Goal: Find specific page/section: Find specific page/section

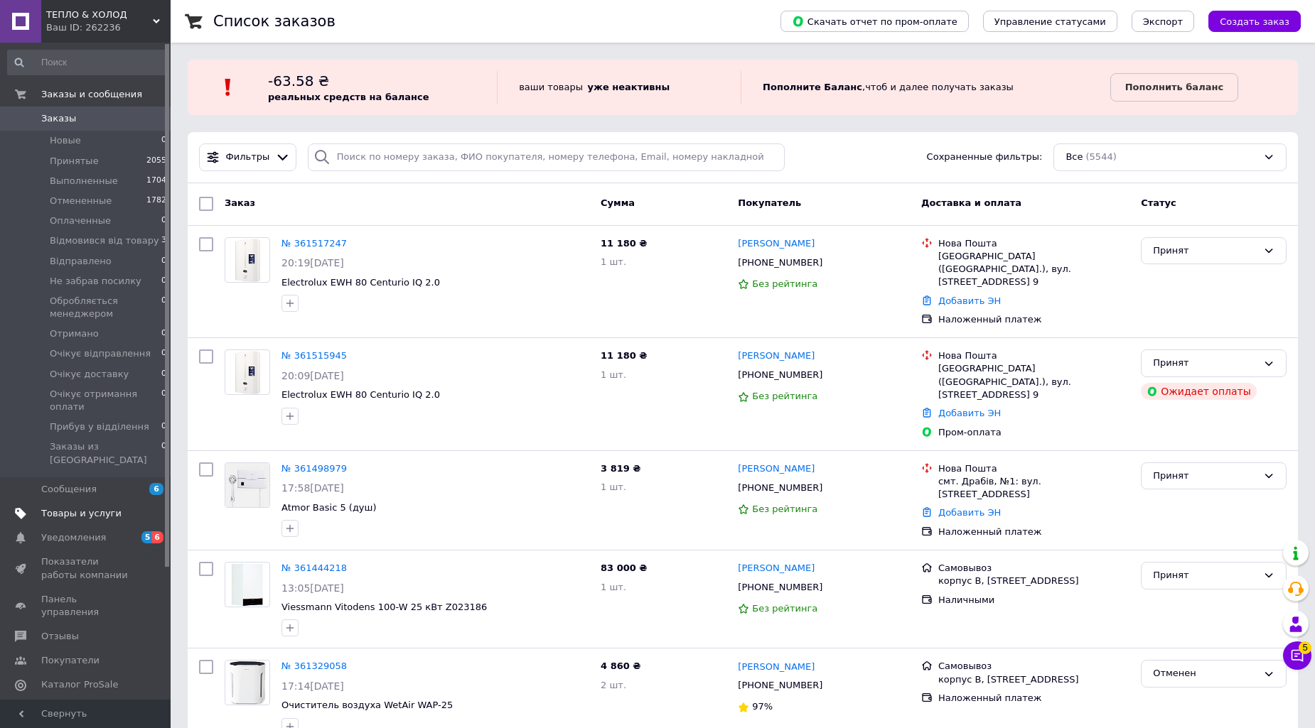
click at [101, 507] on span "Товары и услуги" at bounding box center [81, 513] width 80 height 13
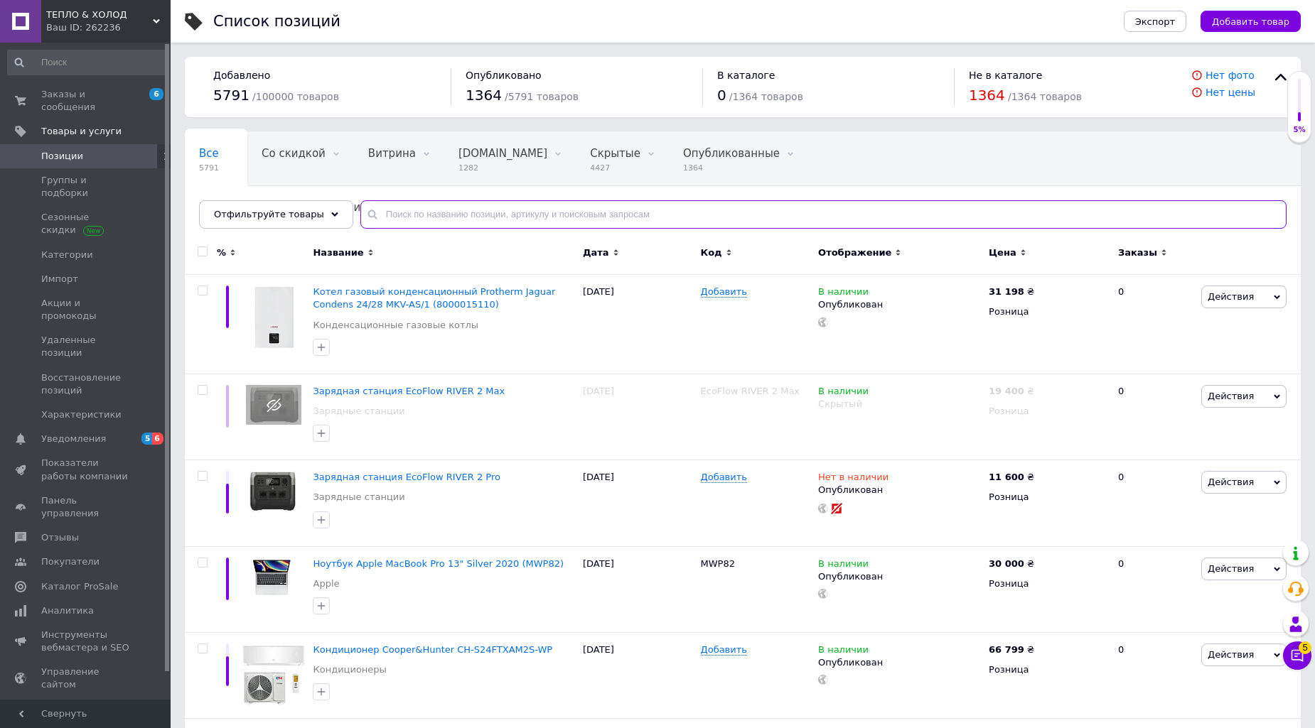
click at [466, 217] on input "text" at bounding box center [823, 214] width 926 height 28
paste input "Beretta CITY 24 C"
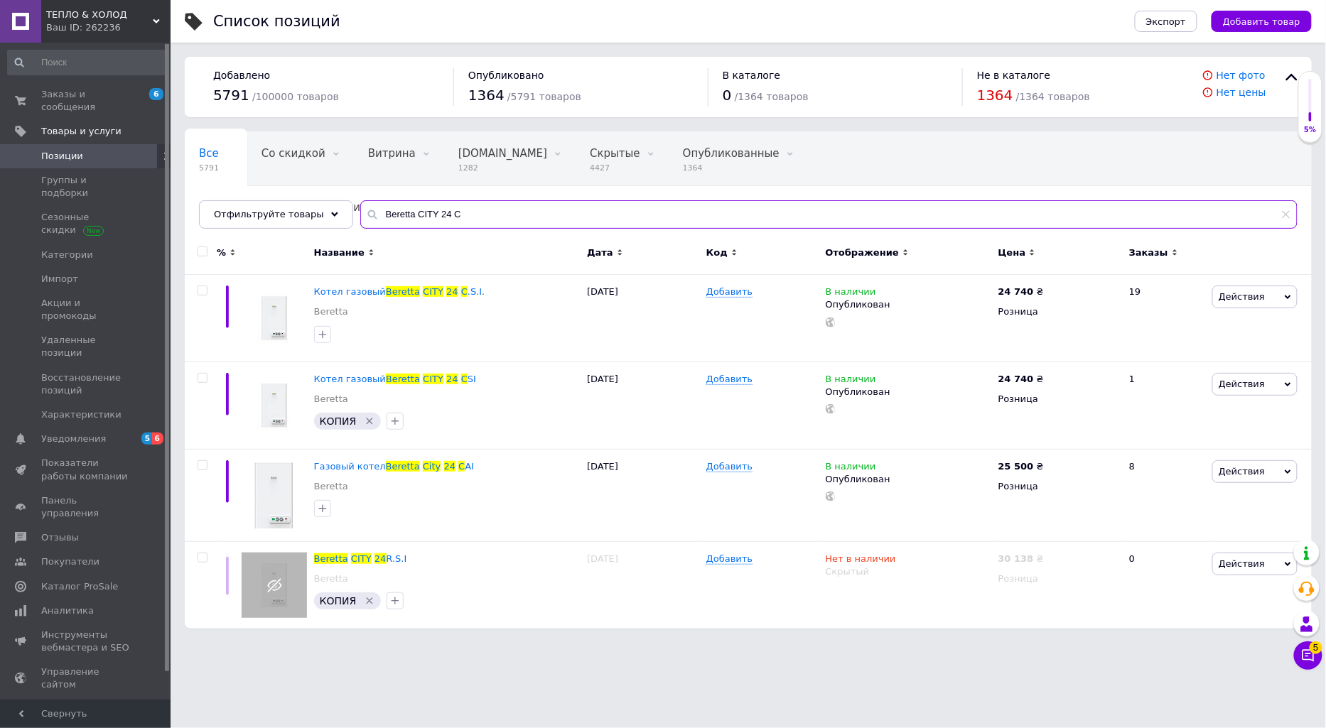
type input "Beretta CITY 24 C"
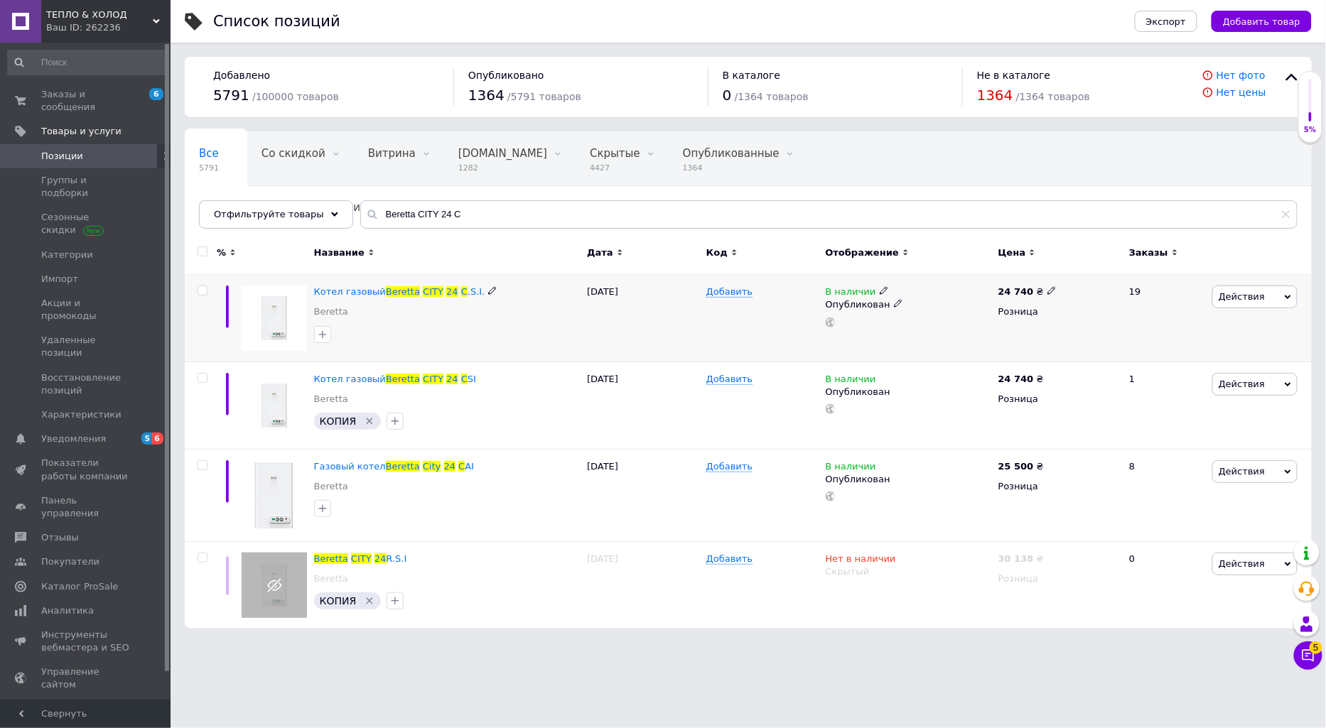
click at [1048, 287] on icon at bounding box center [1052, 290] width 9 height 9
drag, startPoint x: 1104, startPoint y: 275, endPoint x: 1075, endPoint y: 288, distance: 31.8
click at [1075, 288] on input "24740" at bounding box center [1115, 276] width 108 height 28
type input "25980"
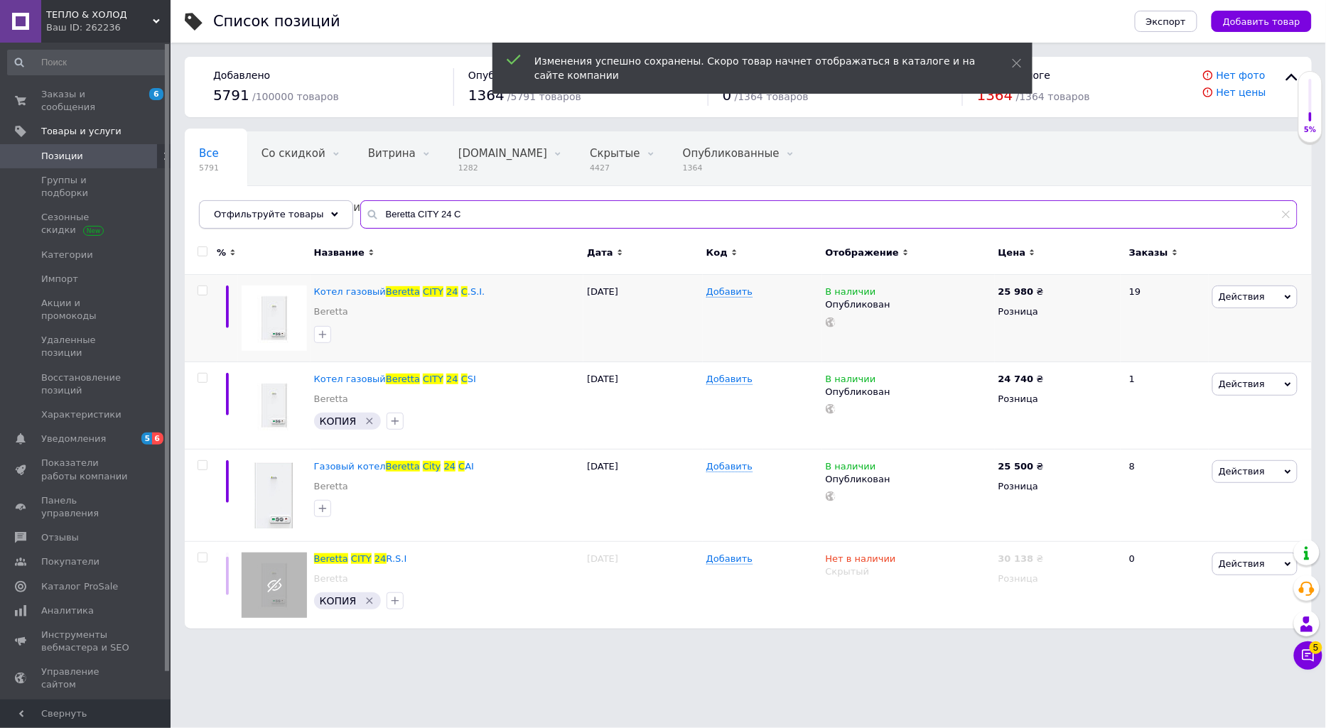
drag, startPoint x: 476, startPoint y: 215, endPoint x: 333, endPoint y: 206, distance: 143.8
click at [333, 206] on div "Отфильтруйте товары Beretta CITY 24 C" at bounding box center [748, 214] width 1099 height 28
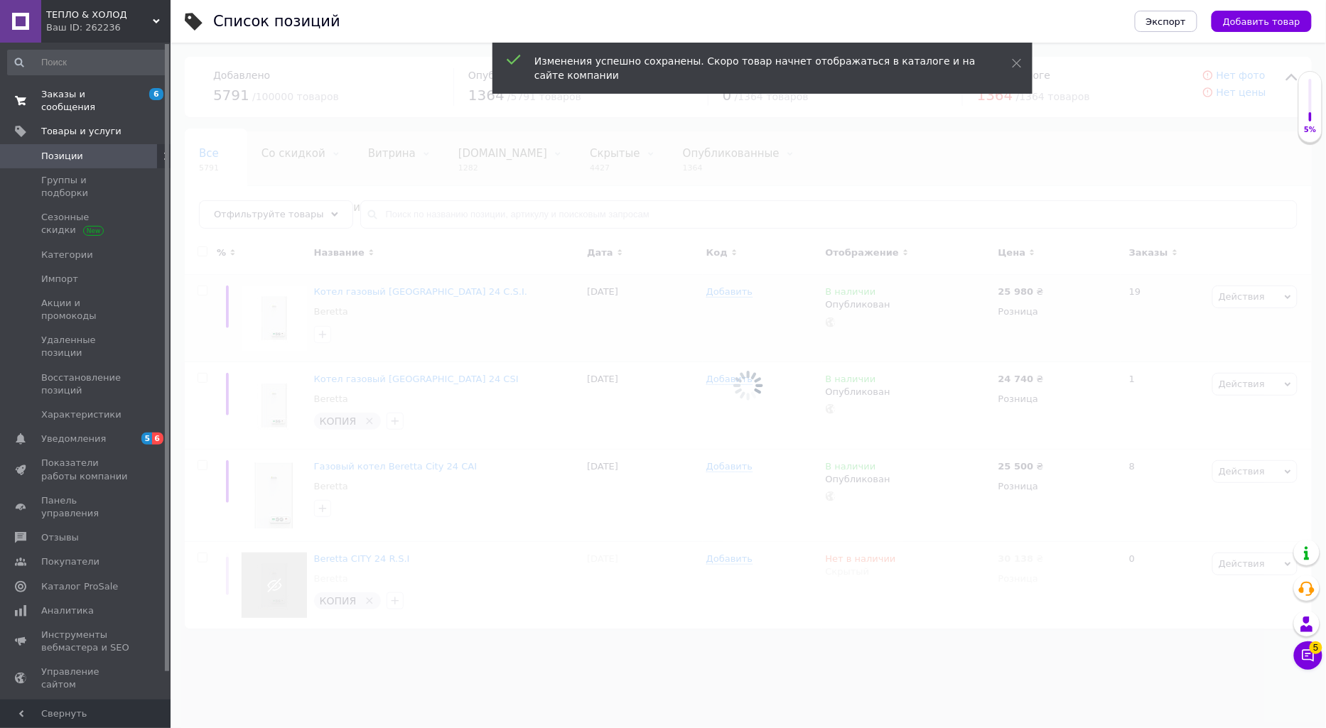
click at [89, 95] on span "Заказы и сообщения" at bounding box center [86, 101] width 90 height 26
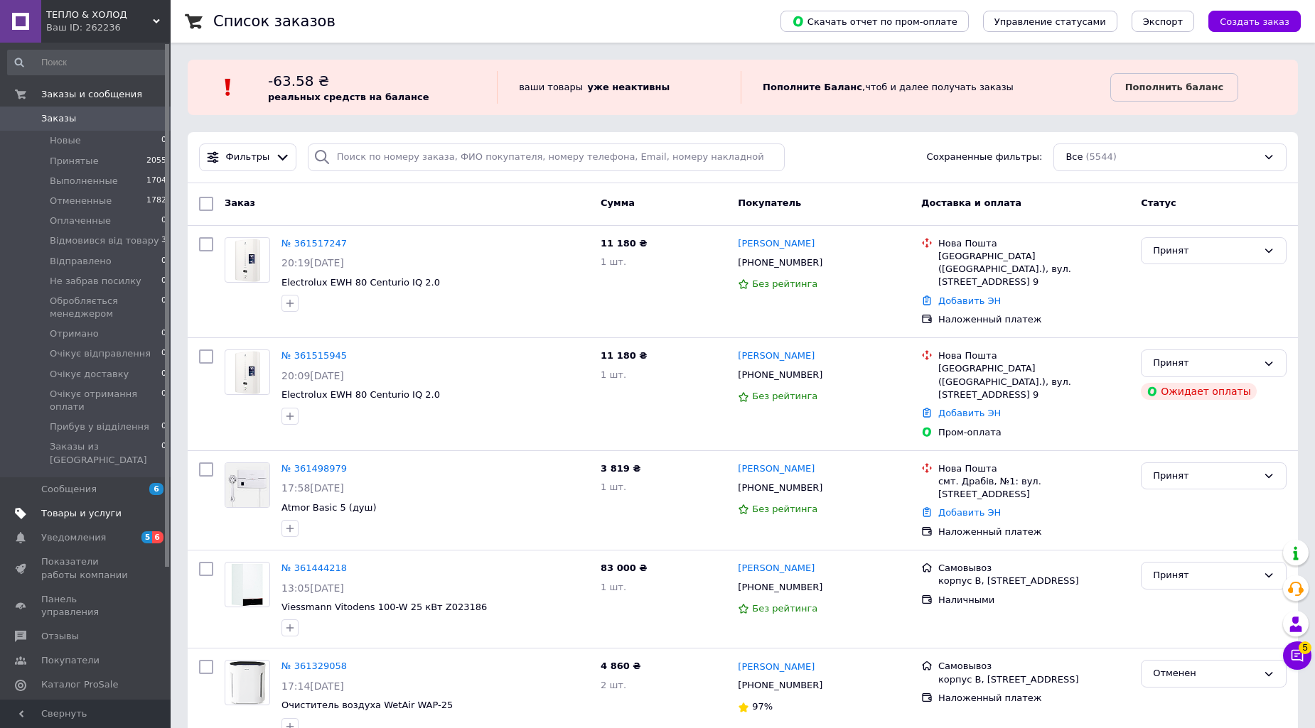
click at [107, 507] on span "Товары и услуги" at bounding box center [81, 513] width 80 height 13
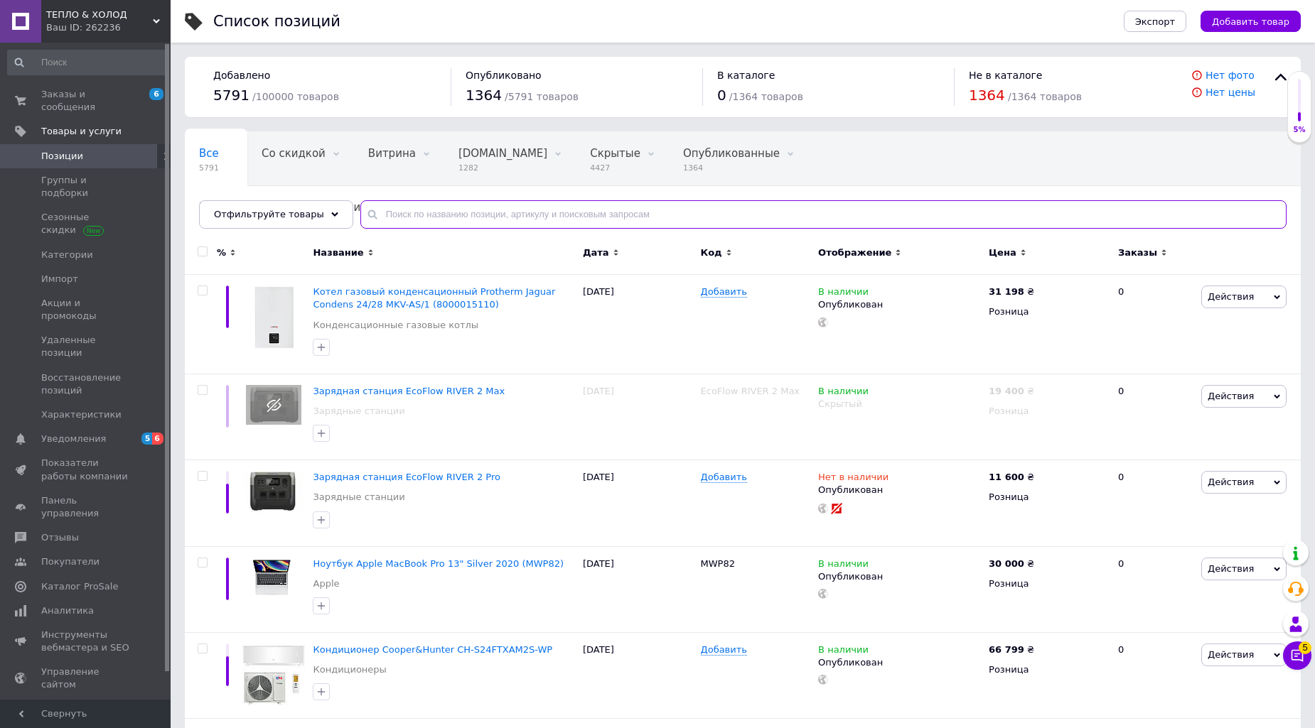
click at [512, 210] on input "text" at bounding box center [823, 214] width 926 height 28
paste input "BOSCH Tronic Heat 3500 15"
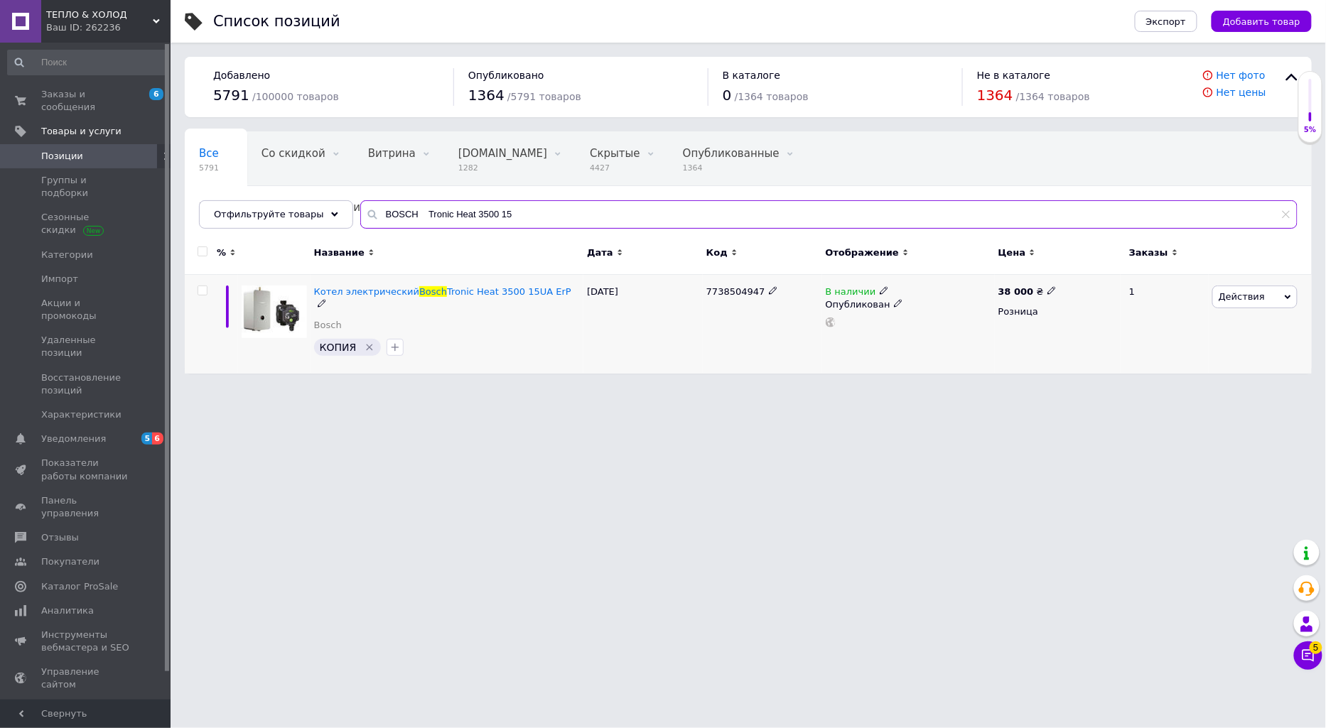
type input "BOSCH Tronic Heat 3500 15"
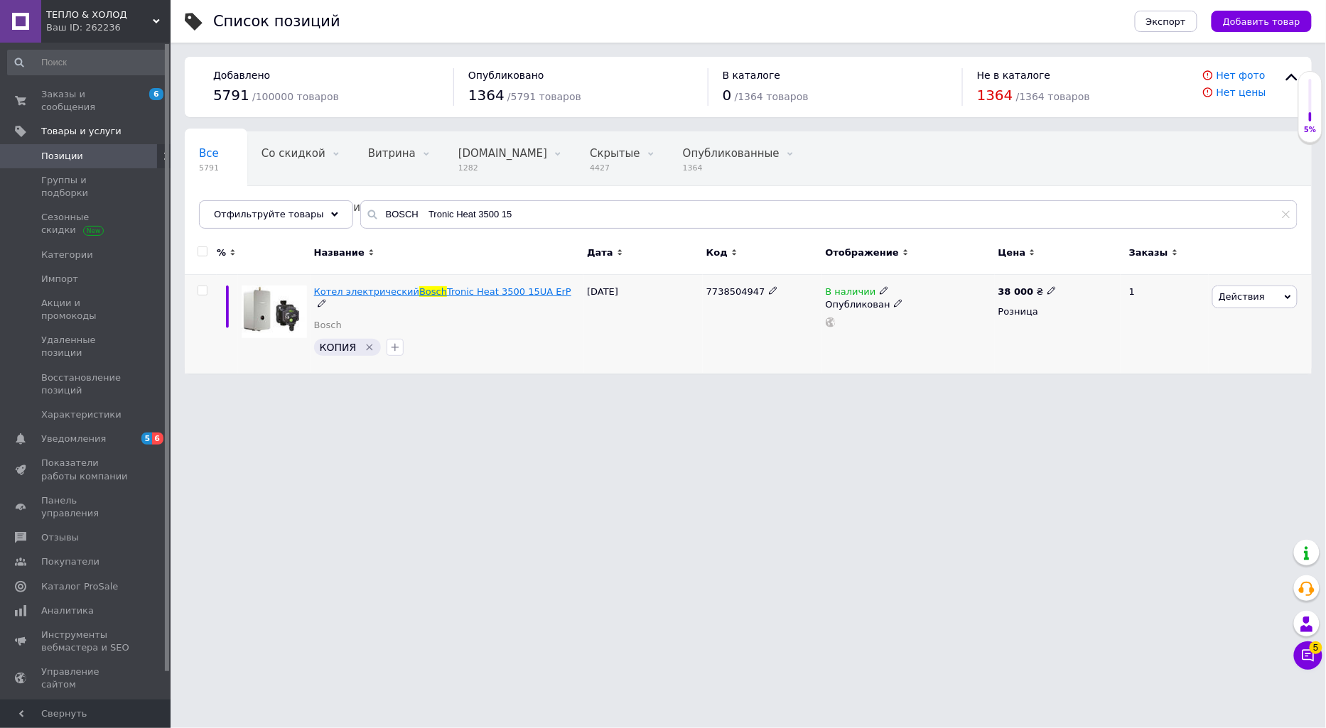
drag, startPoint x: 403, startPoint y: 280, endPoint x: 541, endPoint y: 291, distance: 138.3
click at [541, 291] on div "Котел электрический Bosch Tronic Heat 3500 15UA ErP Bosch КОПИЯ" at bounding box center [447, 324] width 273 height 99
copy span "Bosch Tronic Heat 3500 15UA ErP"
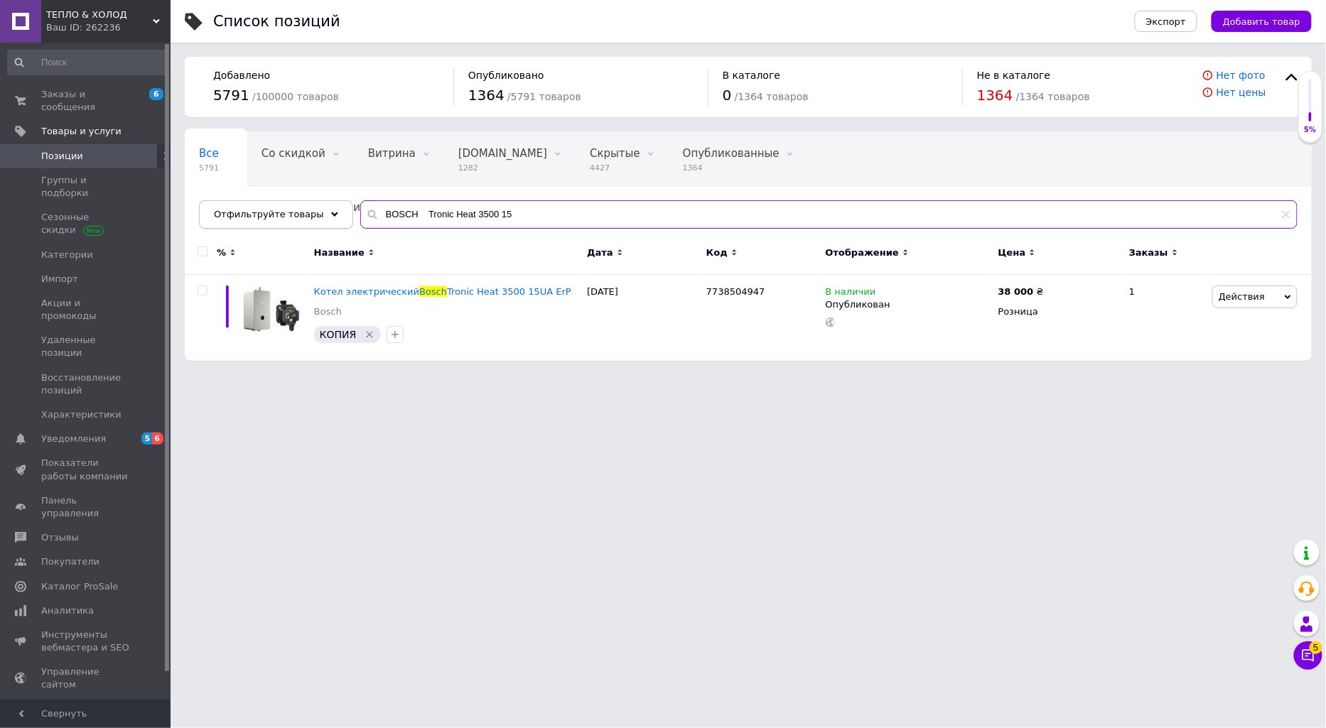
drag, startPoint x: 510, startPoint y: 210, endPoint x: 283, endPoint y: 213, distance: 226.7
click at [283, 213] on div "Отфильтруйте товары BOSCH Tronic Heat 3500 15" at bounding box center [748, 214] width 1099 height 28
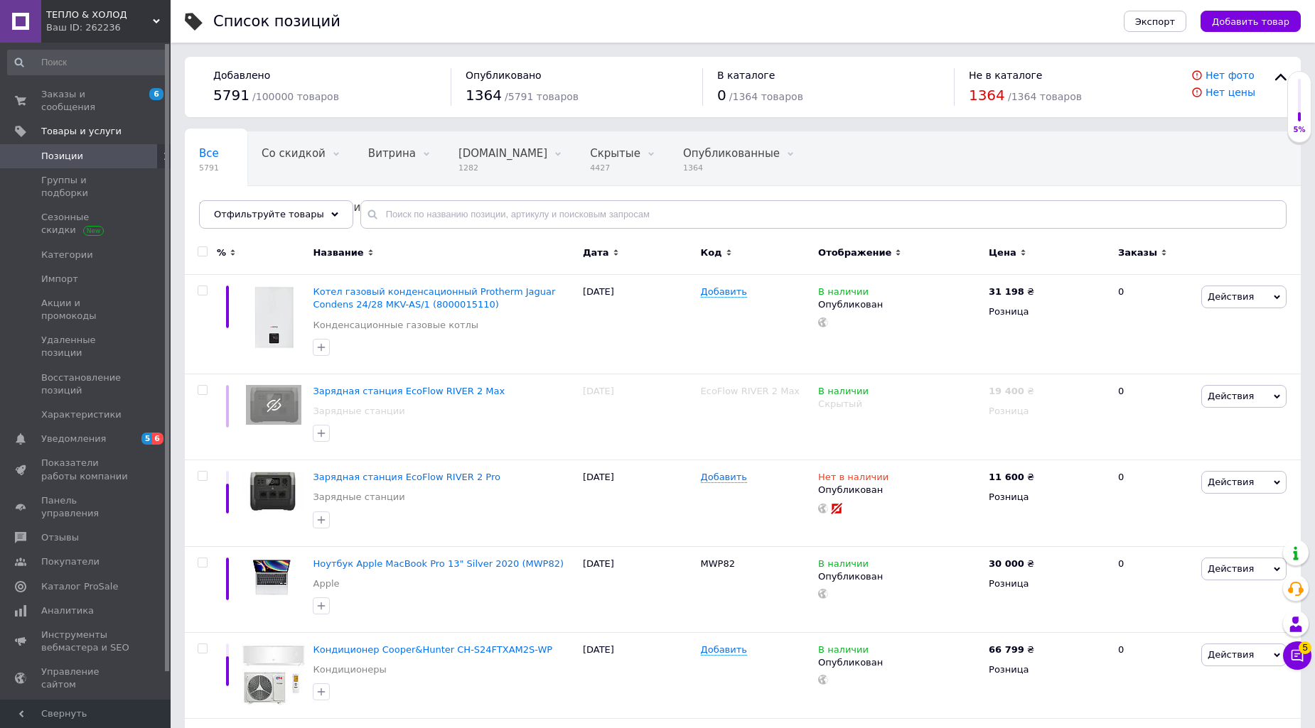
click at [121, 17] on span "ТЕПЛО & ХОЛОД" at bounding box center [99, 15] width 107 height 13
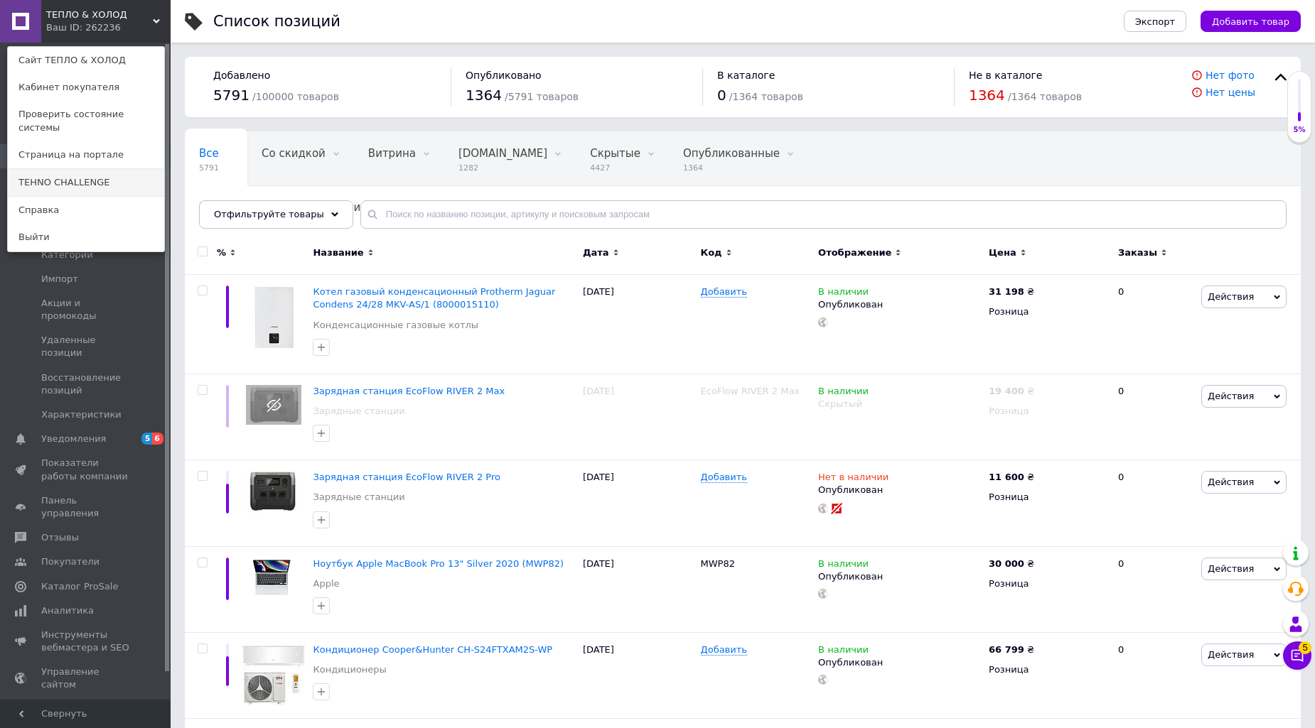
click at [90, 169] on link "TEHNO CHALLENGE" at bounding box center [86, 182] width 156 height 27
